Goal: Information Seeking & Learning: Learn about a topic

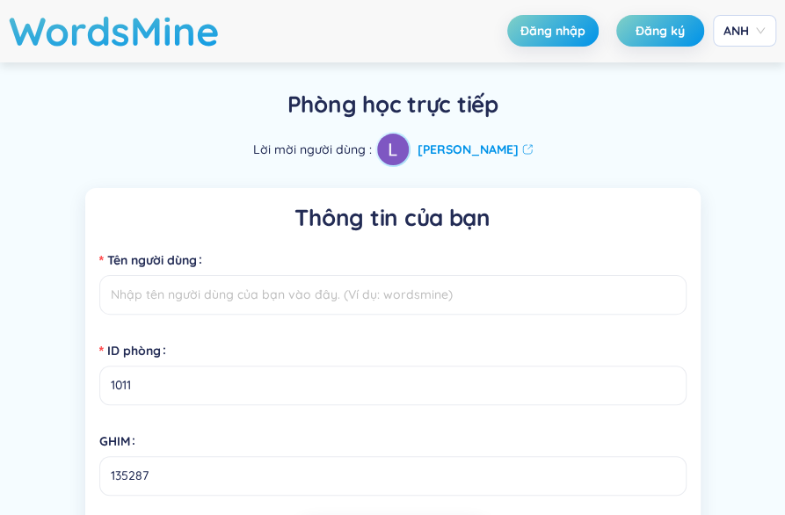
click at [474, 292] on input "Tên người dùng" at bounding box center [392, 295] width 587 height 40
type input "h"
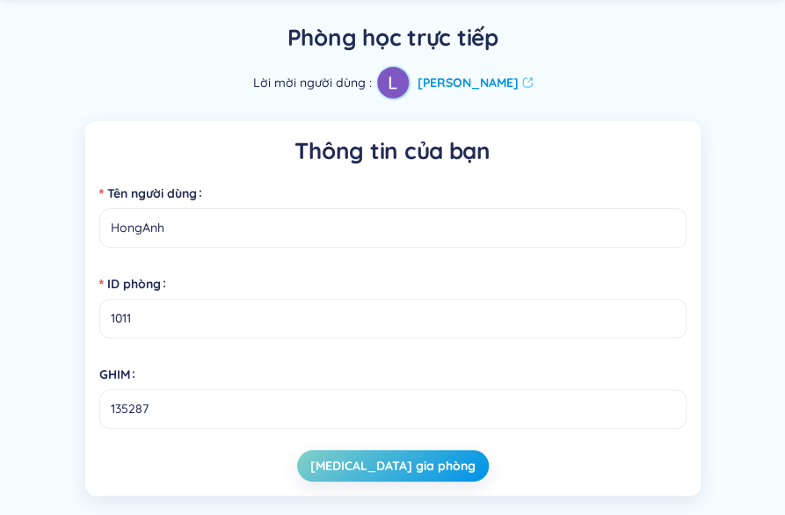
scroll to position [109, 0]
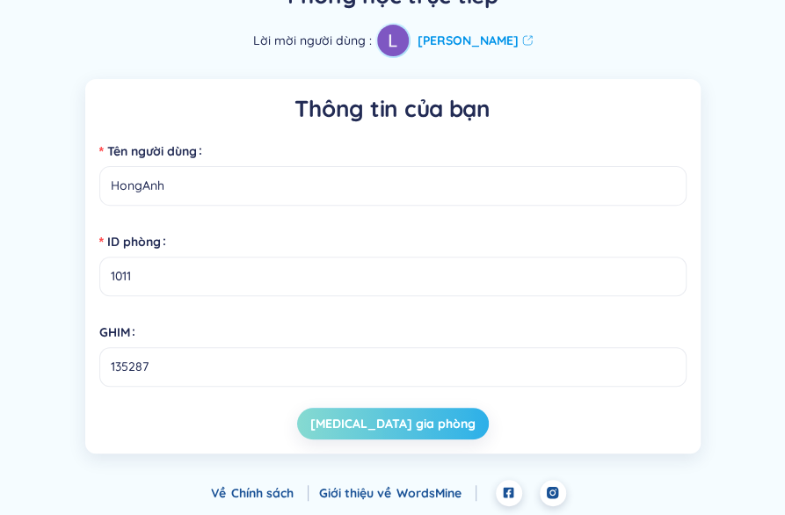
type input "HongAnh"
click at [387, 419] on font "[MEDICAL_DATA] gia phòng" at bounding box center [392, 424] width 165 height 16
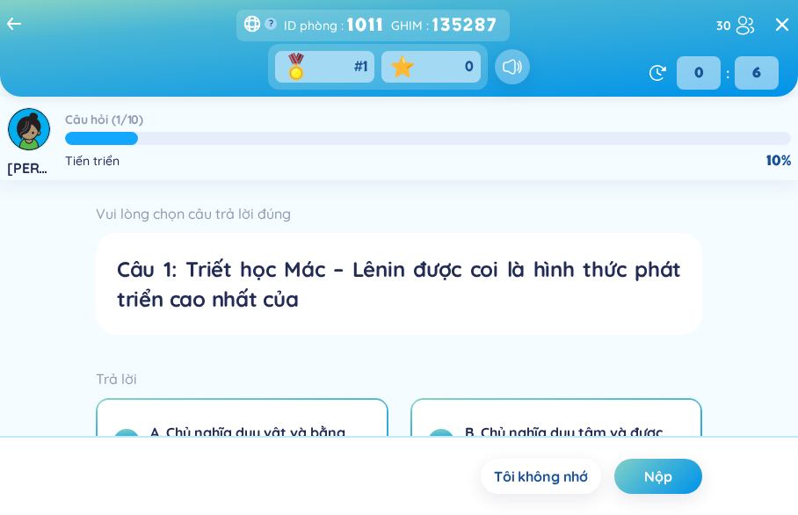
drag, startPoint x: 793, startPoint y: 290, endPoint x: 795, endPoint y: 322, distance: 31.7
click at [784, 322] on div "Vui lòng chọn câu trả lời đúng Câu 1: Triết học Mác – Lênin được coi là hình th…" at bounding box center [399, 347] width 798 height 335
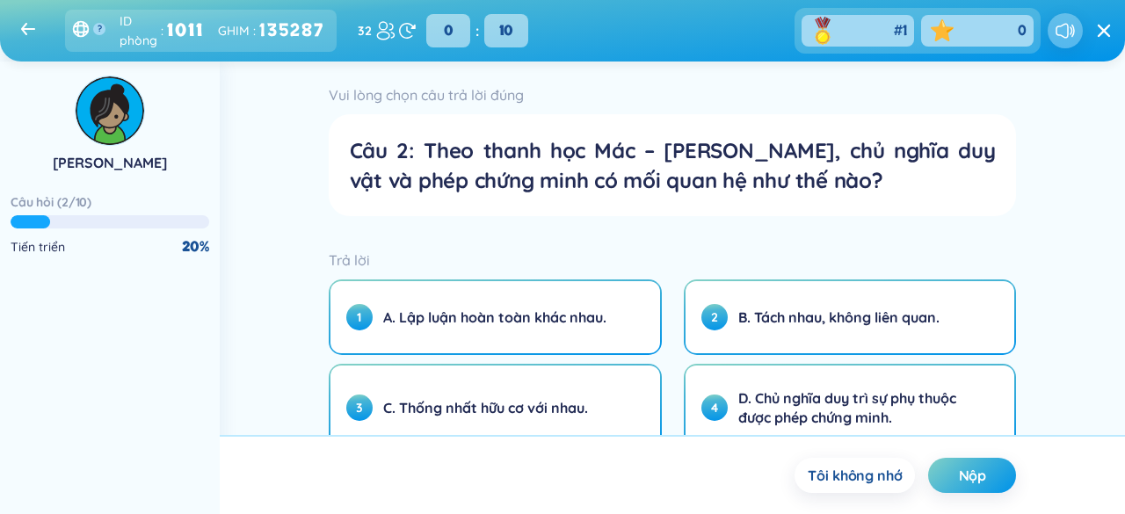
drag, startPoint x: 1124, startPoint y: 201, endPoint x: 1122, endPoint y: 294, distance: 93.2
click at [784, 294] on div "[PERSON_NAME] hỏi ( 2 / 10 ) Tiến triển 20 % Thời gian còn lại ? 0 : 10 Vui lòn…" at bounding box center [562, 288] width 1125 height 453
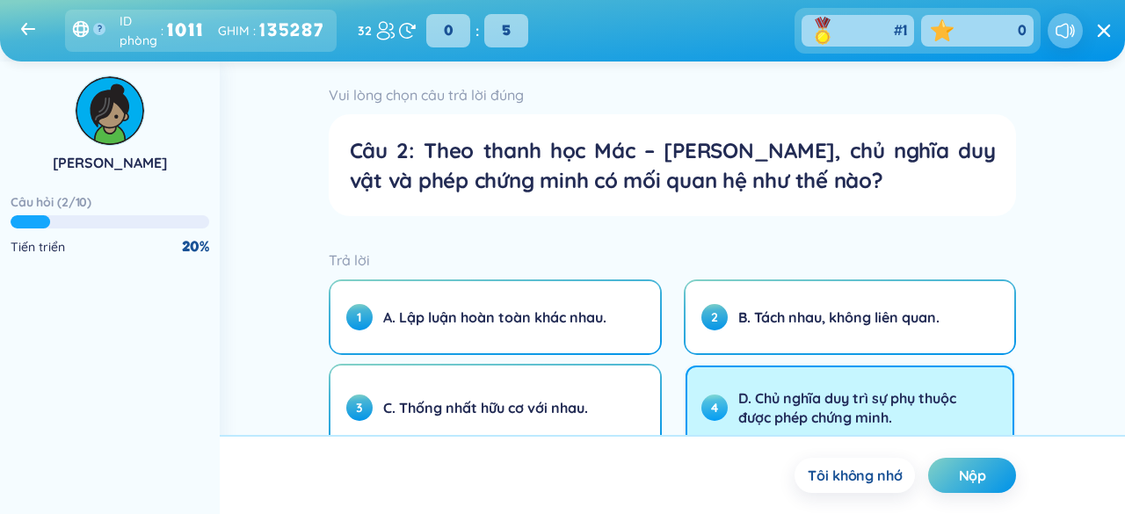
click at [784, 399] on font "D. Chủ nghĩa duy trì sự phụ thuộc được phép chứng minh." at bounding box center [847, 407] width 218 height 37
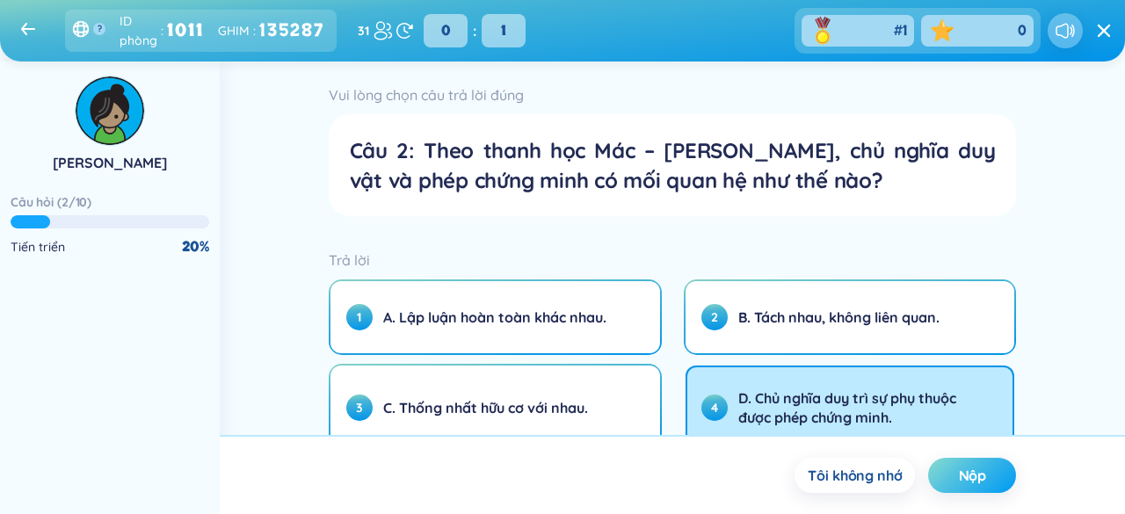
click at [784, 483] on font "Nộp" at bounding box center [973, 476] width 28 height 18
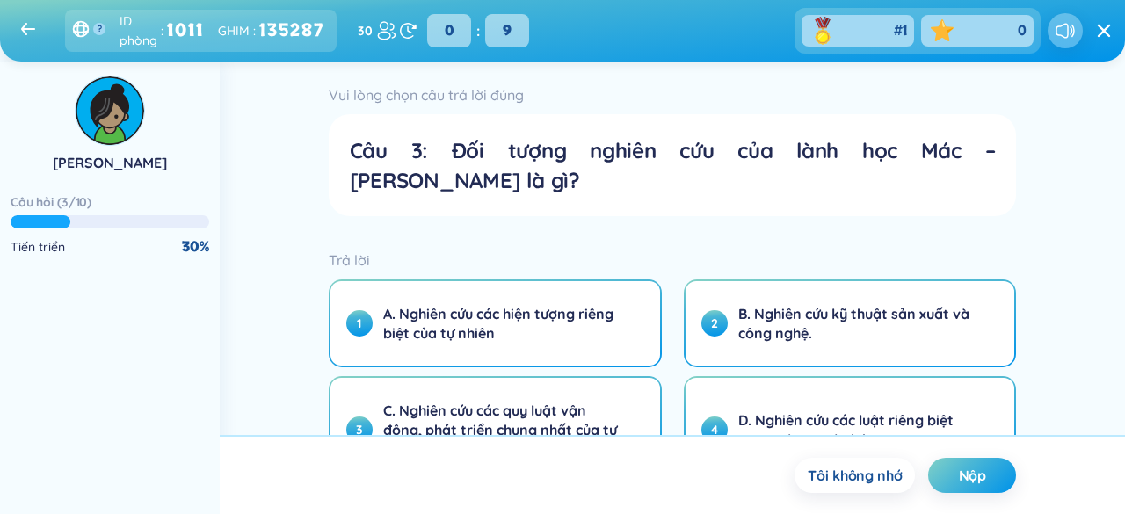
drag, startPoint x: 749, startPoint y: 275, endPoint x: 939, endPoint y: 213, distance: 199.8
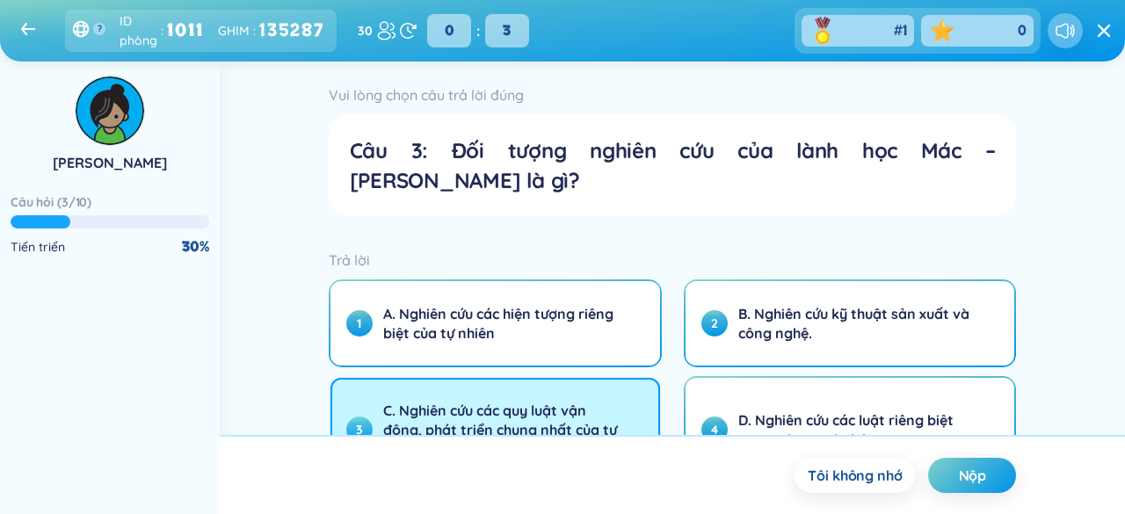
click at [587, 402] on font "C. Nghiên cứu các quy luật vận động, phát triển chung nhất của tự nhiên, xã hội…" at bounding box center [500, 430] width 234 height 56
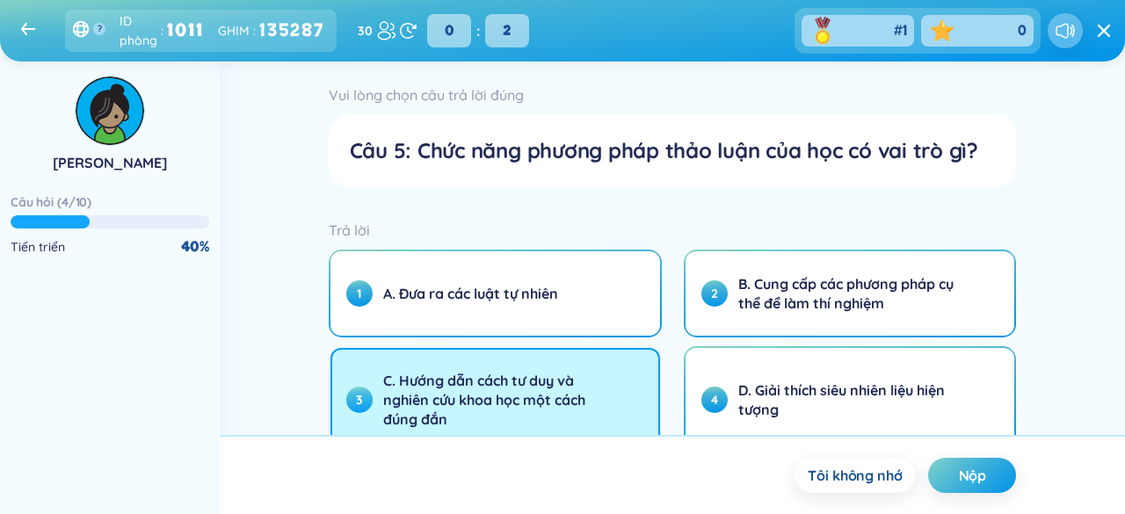
click at [582, 388] on span "C. Hướng dẫn cách tư duy và nghiên cứu khoa học một cách đúng đắn" at bounding box center [502, 400] width 238 height 58
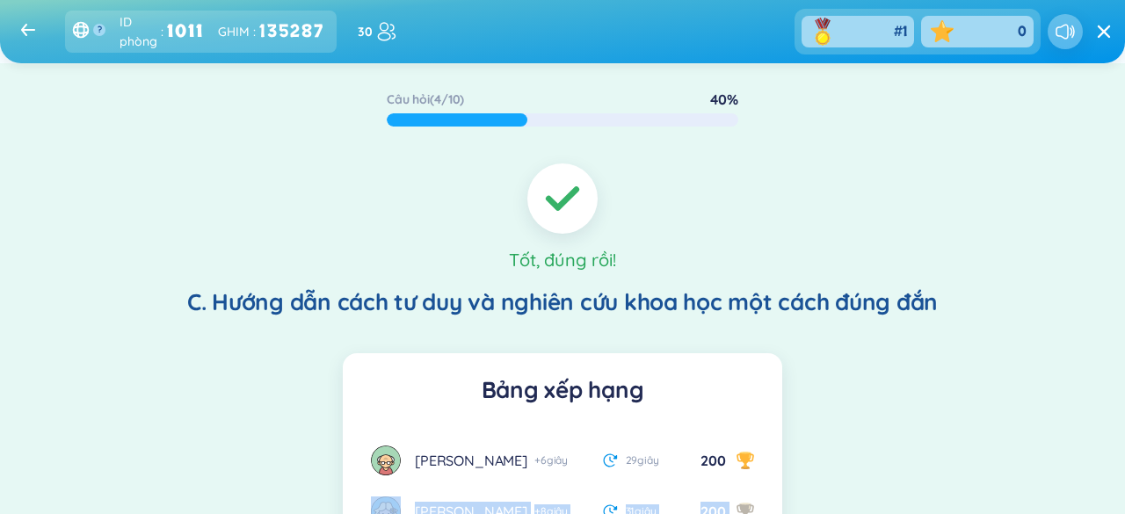
drag, startPoint x: 747, startPoint y: 239, endPoint x: 870, endPoint y: 187, distance: 133.5
click at [784, 187] on div "Câu hỏi ( 4 / 10 ) 40 % Tốt, đúng rồi! C. Hướng dẫn cách tư duy và nghiên cứu k…" at bounding box center [562, 502] width 1125 height 878
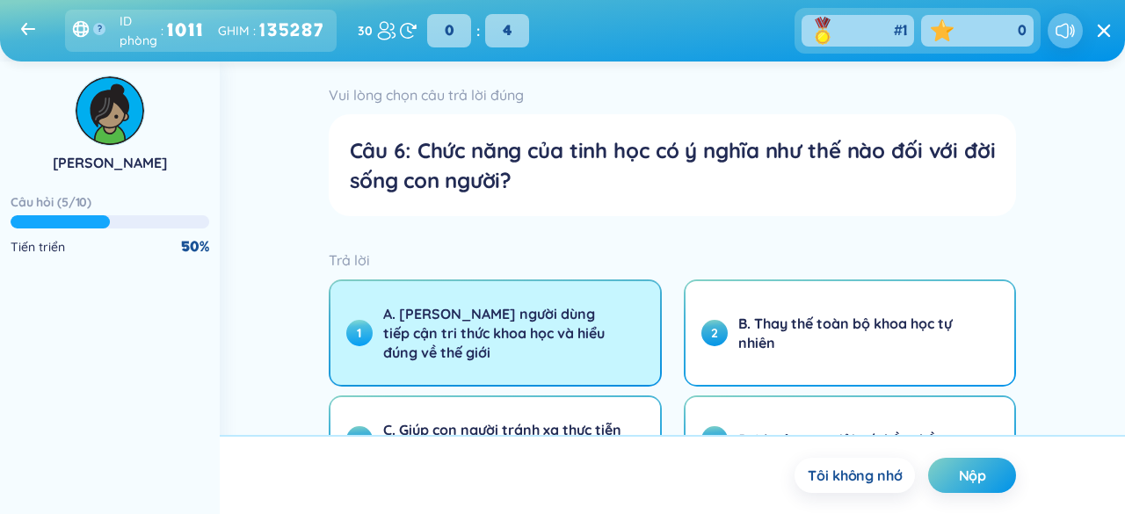
click at [573, 337] on font "A. [PERSON_NAME] người dùng tiếp cận tri thức khoa học và hiểu đúng về thế giới" at bounding box center [493, 333] width 221 height 56
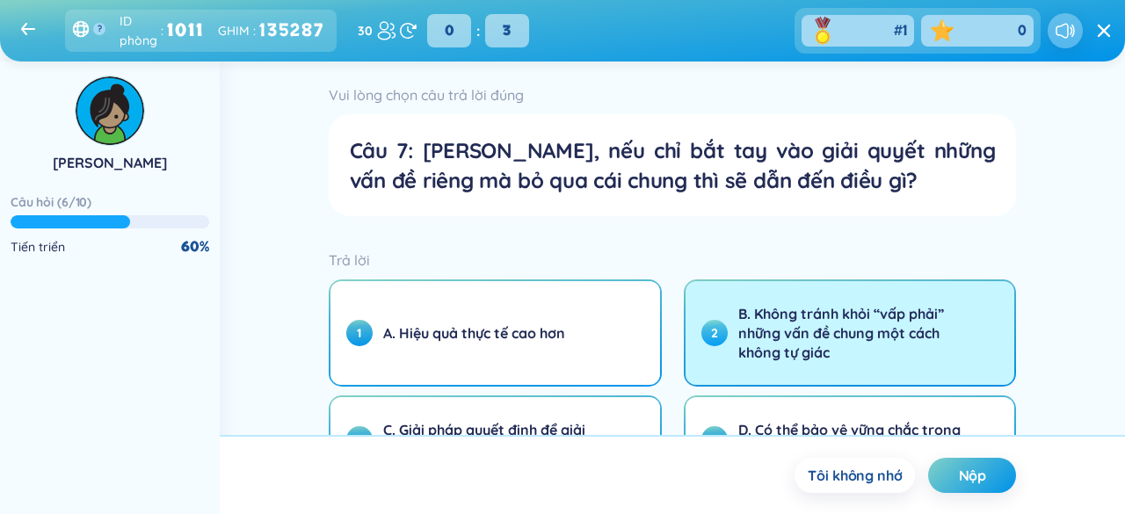
click at [784, 318] on font "B. Không tránh khỏi “vấp phải” những vấn đề chung một cách không tự giác" at bounding box center [841, 333] width 206 height 56
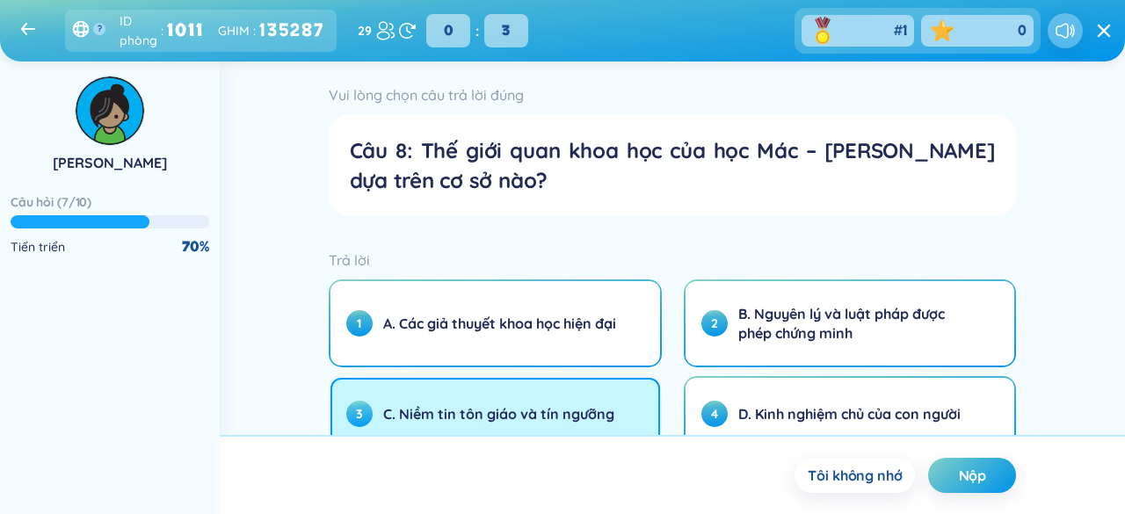
click at [543, 406] on font "C. Niềm tin tôn giáo và tín ngưỡng" at bounding box center [498, 414] width 231 height 18
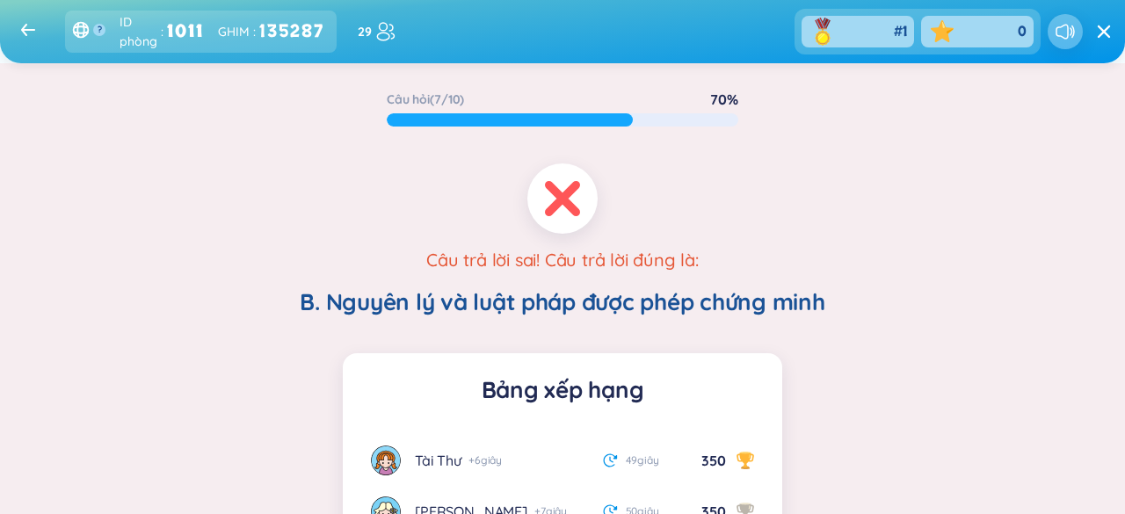
scroll to position [158, 0]
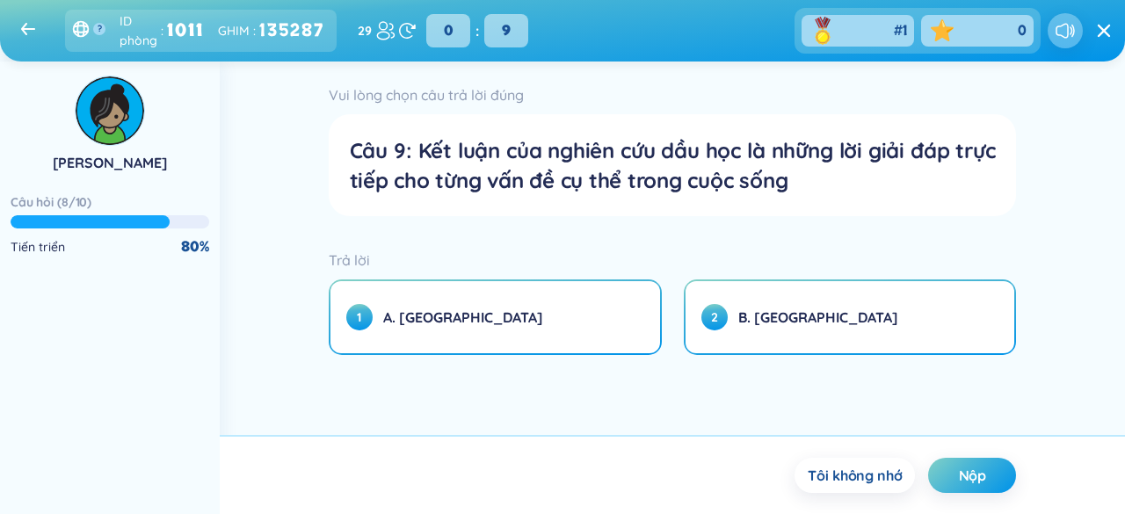
drag, startPoint x: 751, startPoint y: 241, endPoint x: 650, endPoint y: 391, distance: 180.6
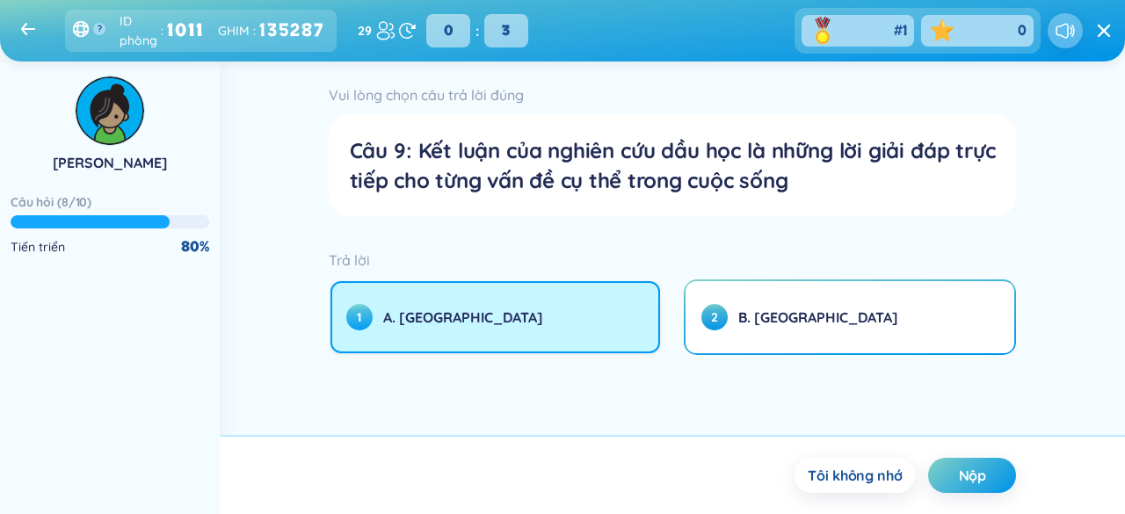
click at [621, 327] on button "1 A. [GEOGRAPHIC_DATA]" at bounding box center [495, 317] width 330 height 72
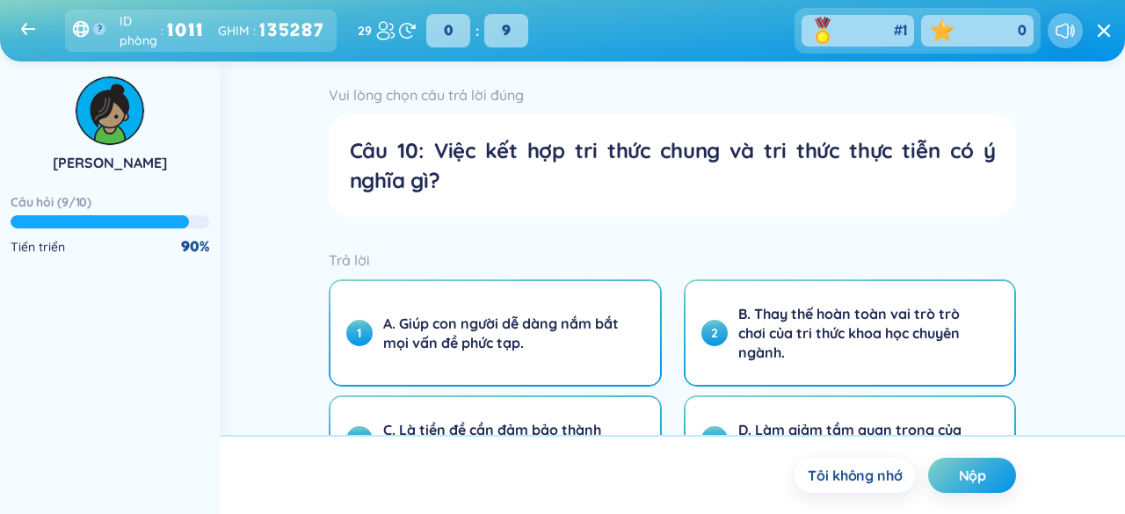
drag, startPoint x: 752, startPoint y: 300, endPoint x: 1042, endPoint y: 157, distance: 323.1
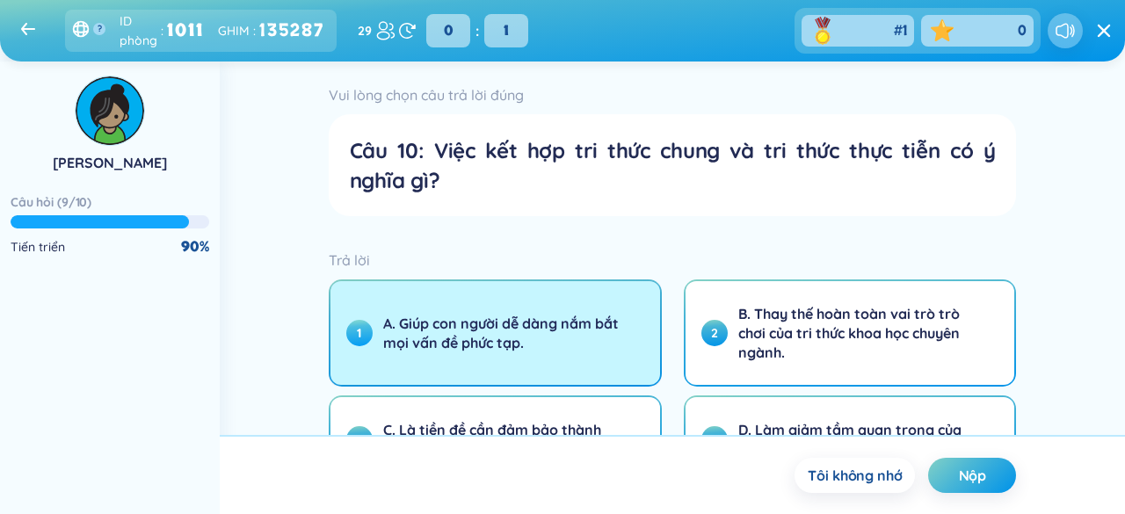
click at [607, 363] on button "1 A. Giúp con người dễ dàng nắm bắt mọi vấn đề phức tạp." at bounding box center [495, 333] width 330 height 104
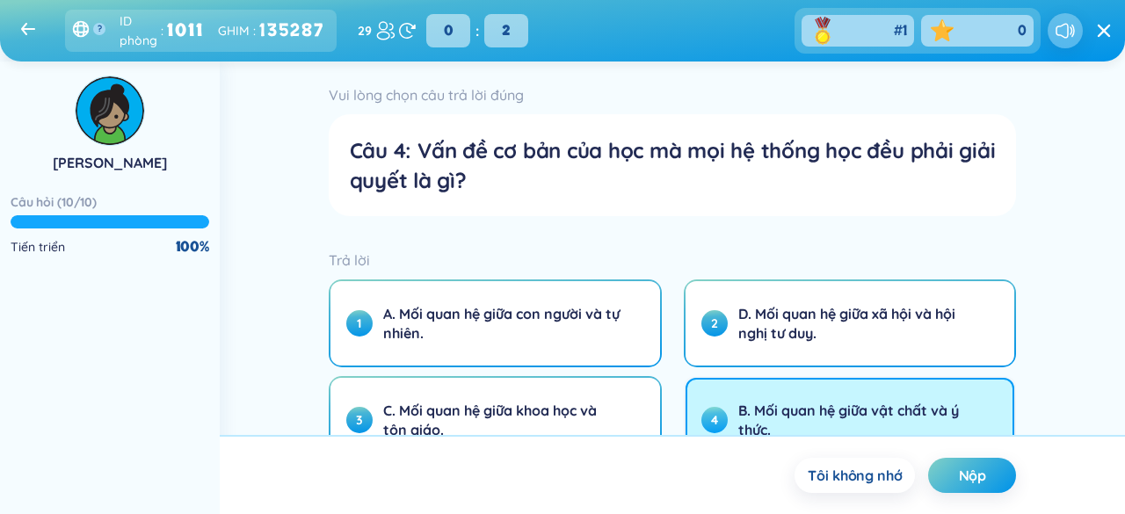
click at [771, 402] on font "B. Mối quan hệ giữa vật chất và ý thức." at bounding box center [848, 420] width 221 height 37
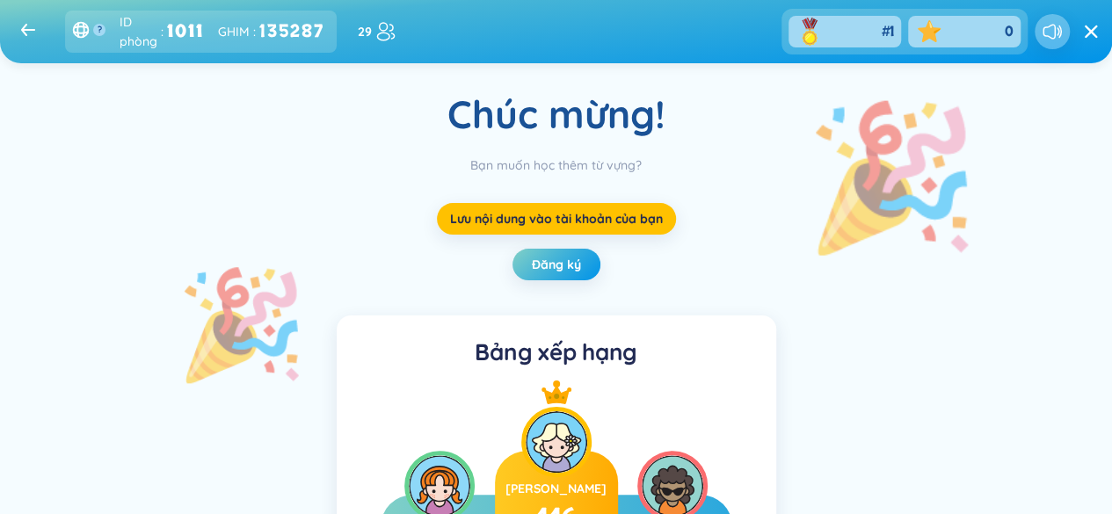
drag, startPoint x: 751, startPoint y: 192, endPoint x: 938, endPoint y: 252, distance: 196.8
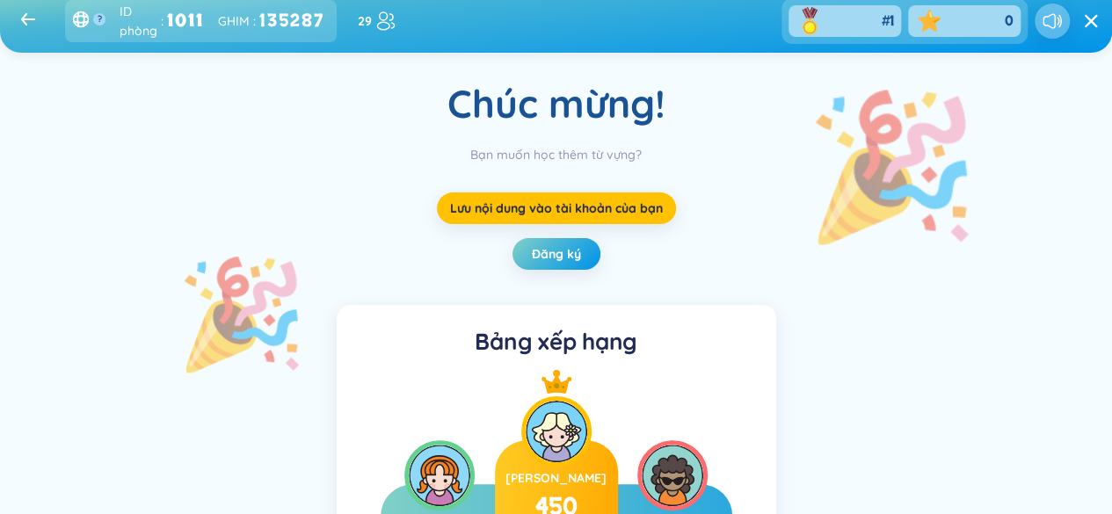
scroll to position [0, 0]
